Goal: Download file/media

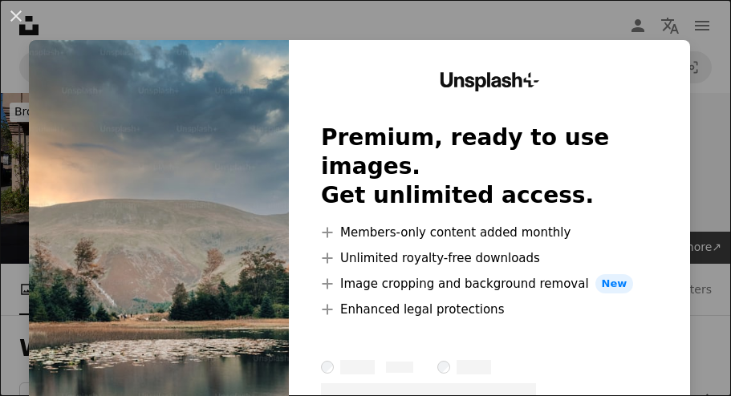
scroll to position [771, 0]
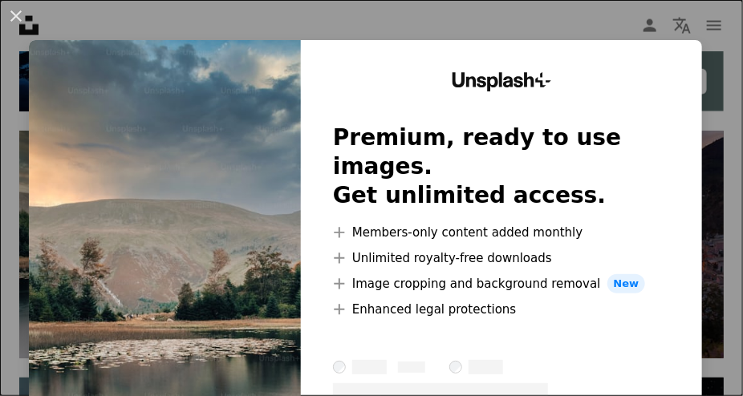
click at [24, 16] on button "An X shape" at bounding box center [15, 15] width 19 height 19
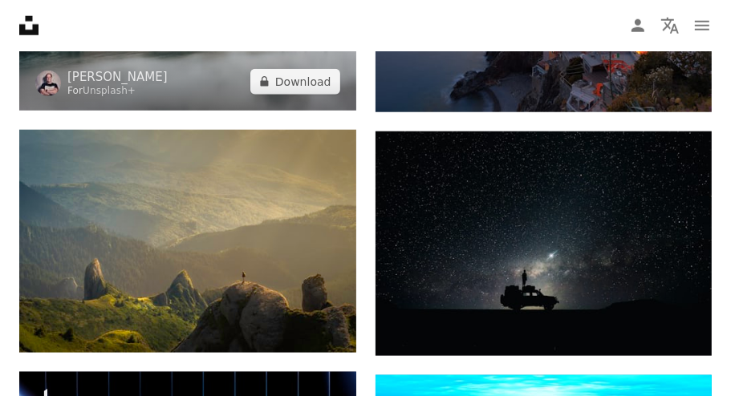
scroll to position [1009, 0]
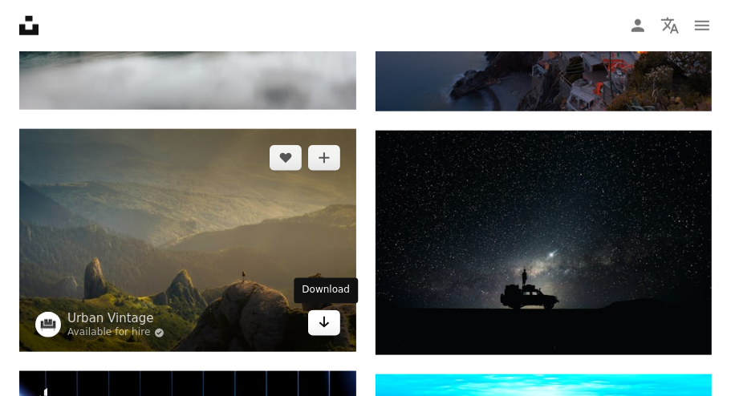
click at [320, 323] on icon "Download" at bounding box center [323, 322] width 10 height 11
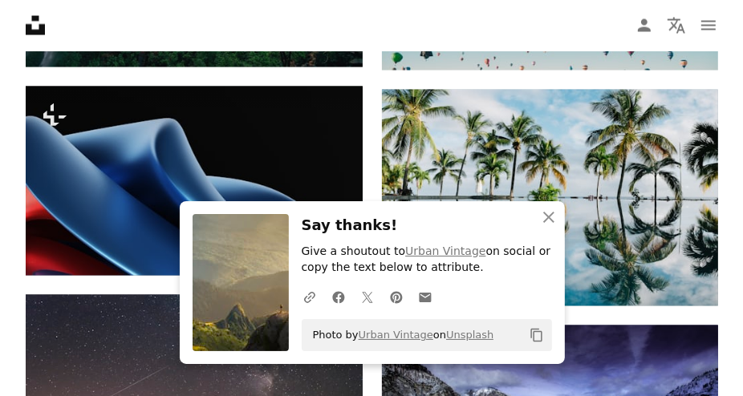
scroll to position [1781, 0]
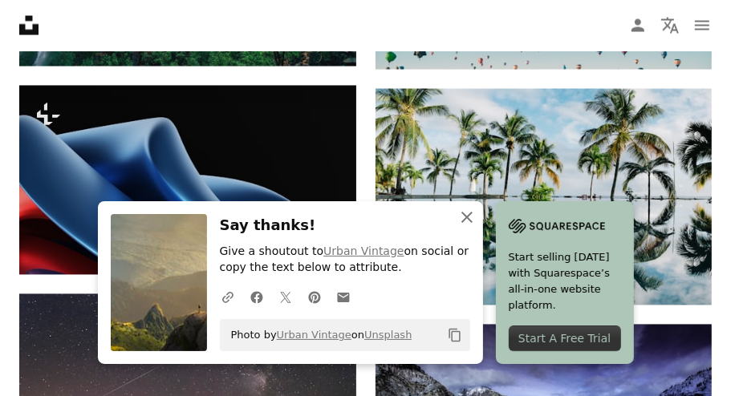
click at [469, 217] on icon "An X shape" at bounding box center [466, 217] width 19 height 19
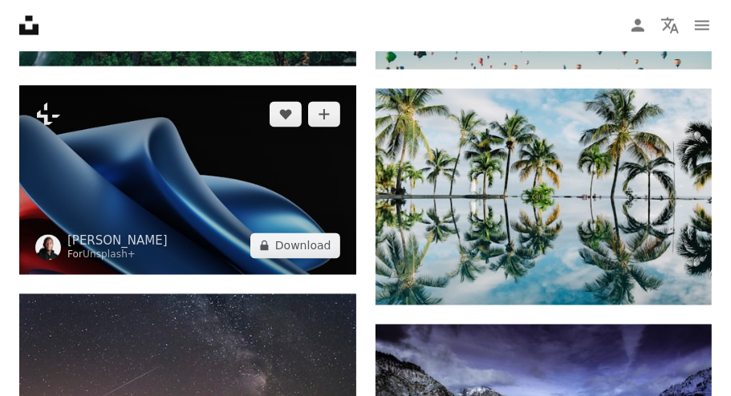
click at [194, 183] on img at bounding box center [187, 180] width 337 height 189
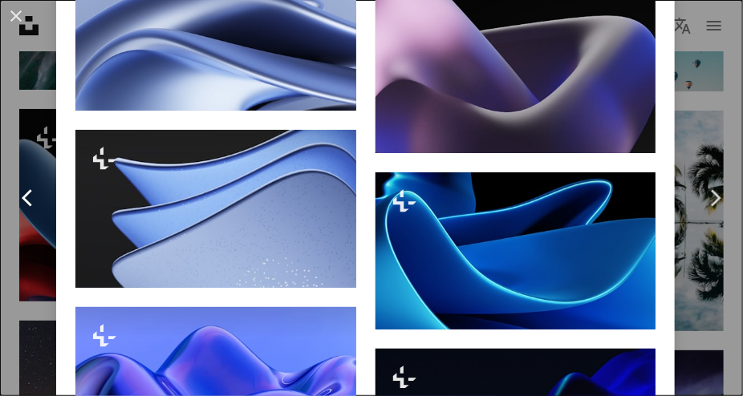
scroll to position [1128, 0]
